Goal: Find contact information: Obtain details needed to contact an individual or organization

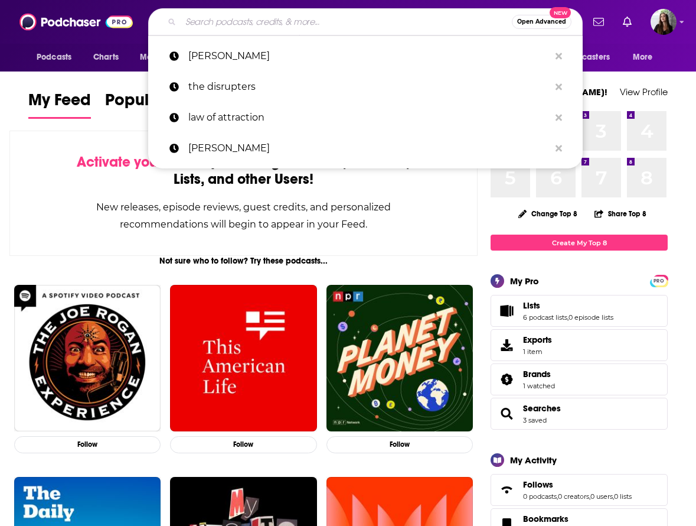
click at [425, 17] on input "Search podcasts, credits, & more..." at bounding box center [346, 21] width 331 height 19
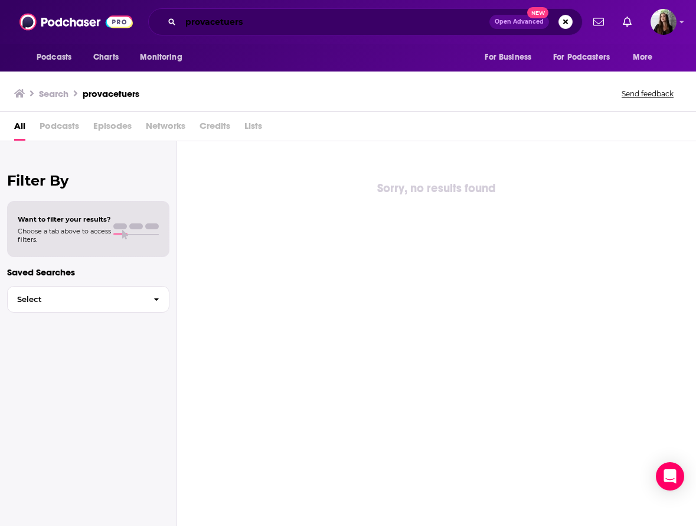
click at [291, 21] on input "provacetuers" at bounding box center [335, 21] width 309 height 19
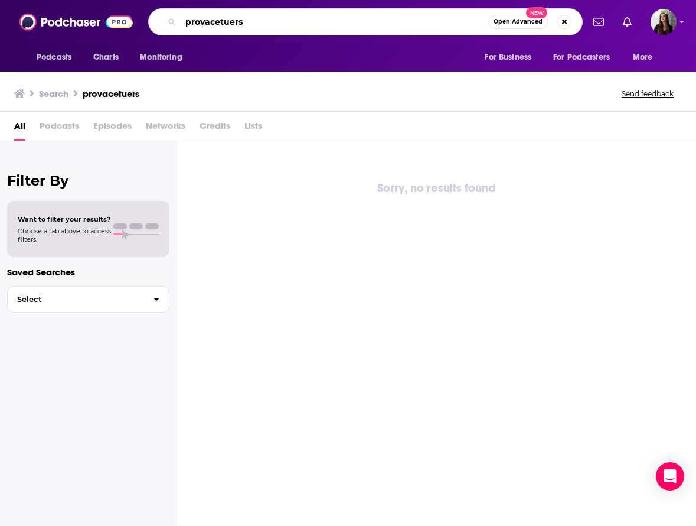
click at [291, 21] on input "provacetuers" at bounding box center [335, 21] width 308 height 19
paste input "Provocateurs Podcast"
type input "Provocateurs Podcast"
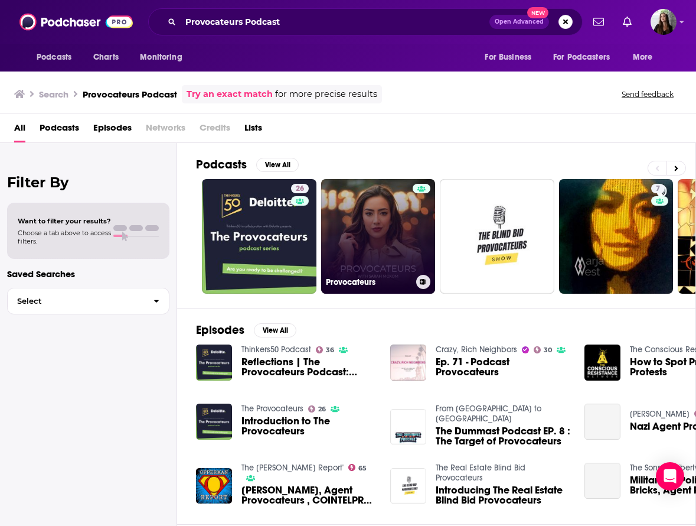
click at [338, 236] on link "Provocateurs" at bounding box center [378, 236] width 115 height 115
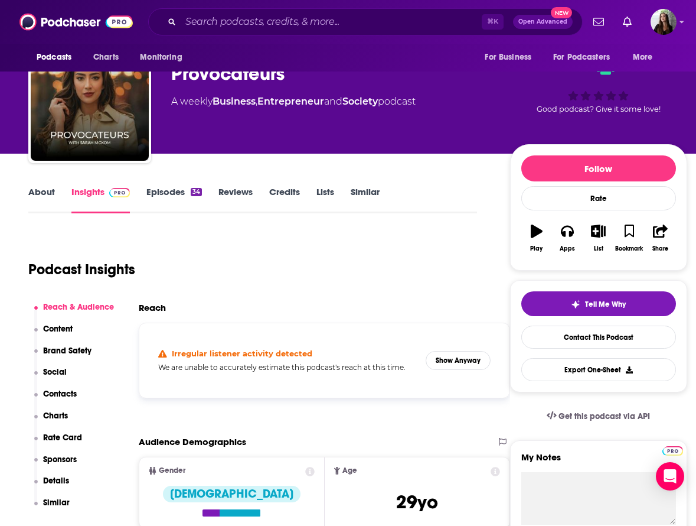
scroll to position [74, 0]
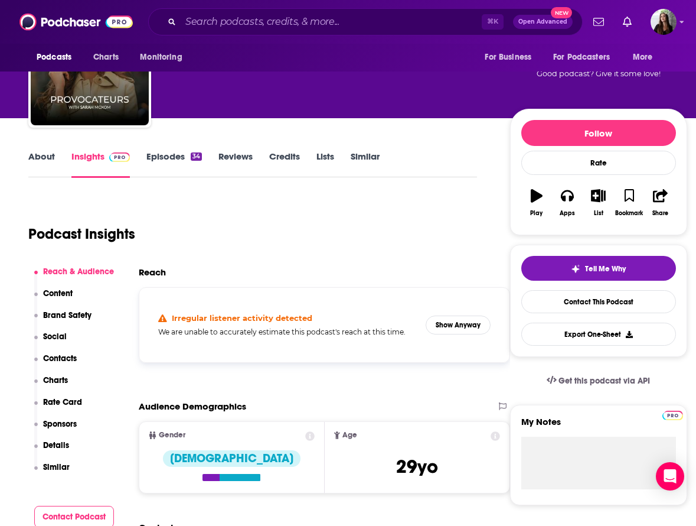
click at [174, 155] on link "Episodes 34" at bounding box center [174, 164] width 56 height 27
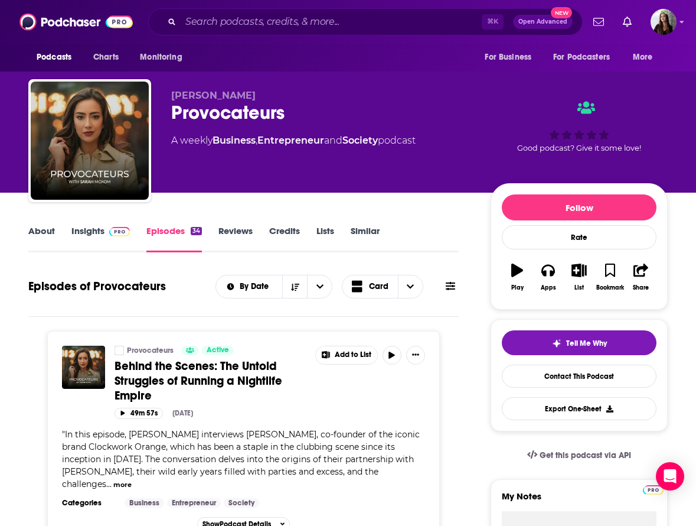
scroll to position [18, 0]
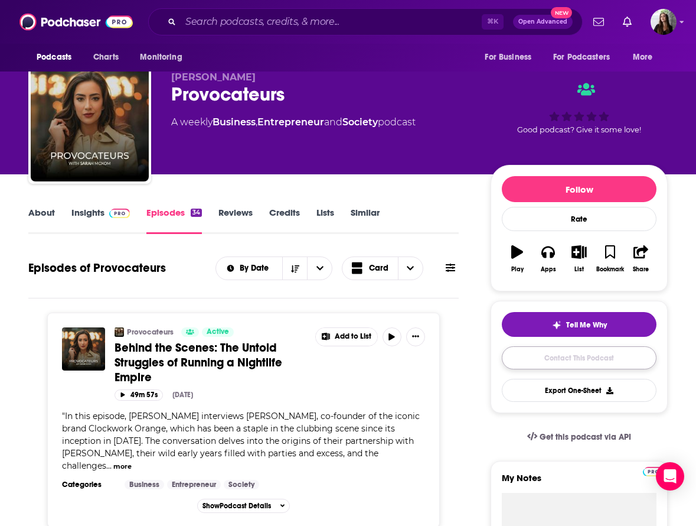
click at [615, 358] on link "Contact This Podcast" at bounding box center [579, 357] width 155 height 23
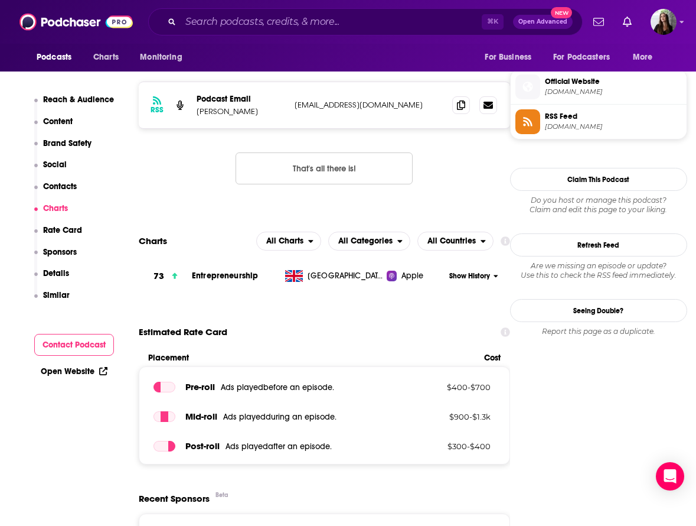
scroll to position [827, 0]
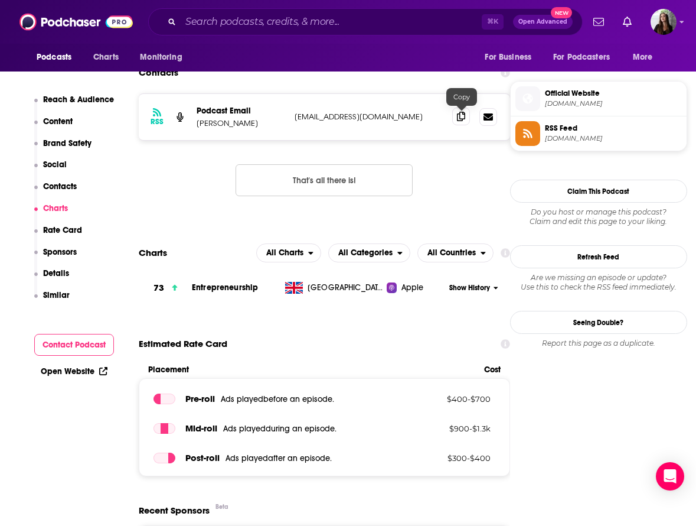
click at [453, 118] on span at bounding box center [461, 116] width 18 height 18
